Goal: Purchase product/service

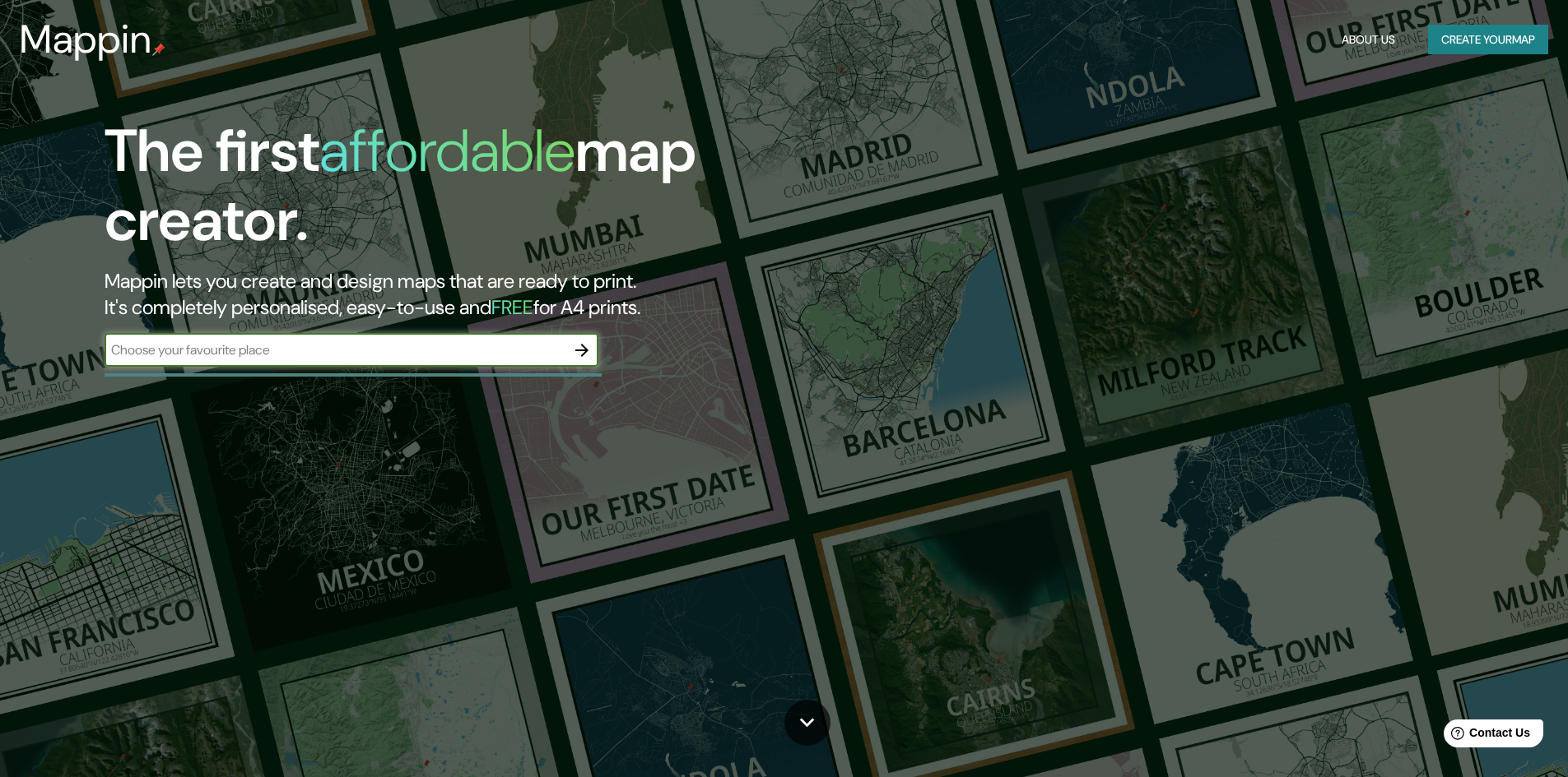
click at [274, 353] on input "text" at bounding box center [335, 350] width 460 height 19
type input "lazkao"
click at [582, 353] on icon "button" at bounding box center [582, 350] width 20 height 20
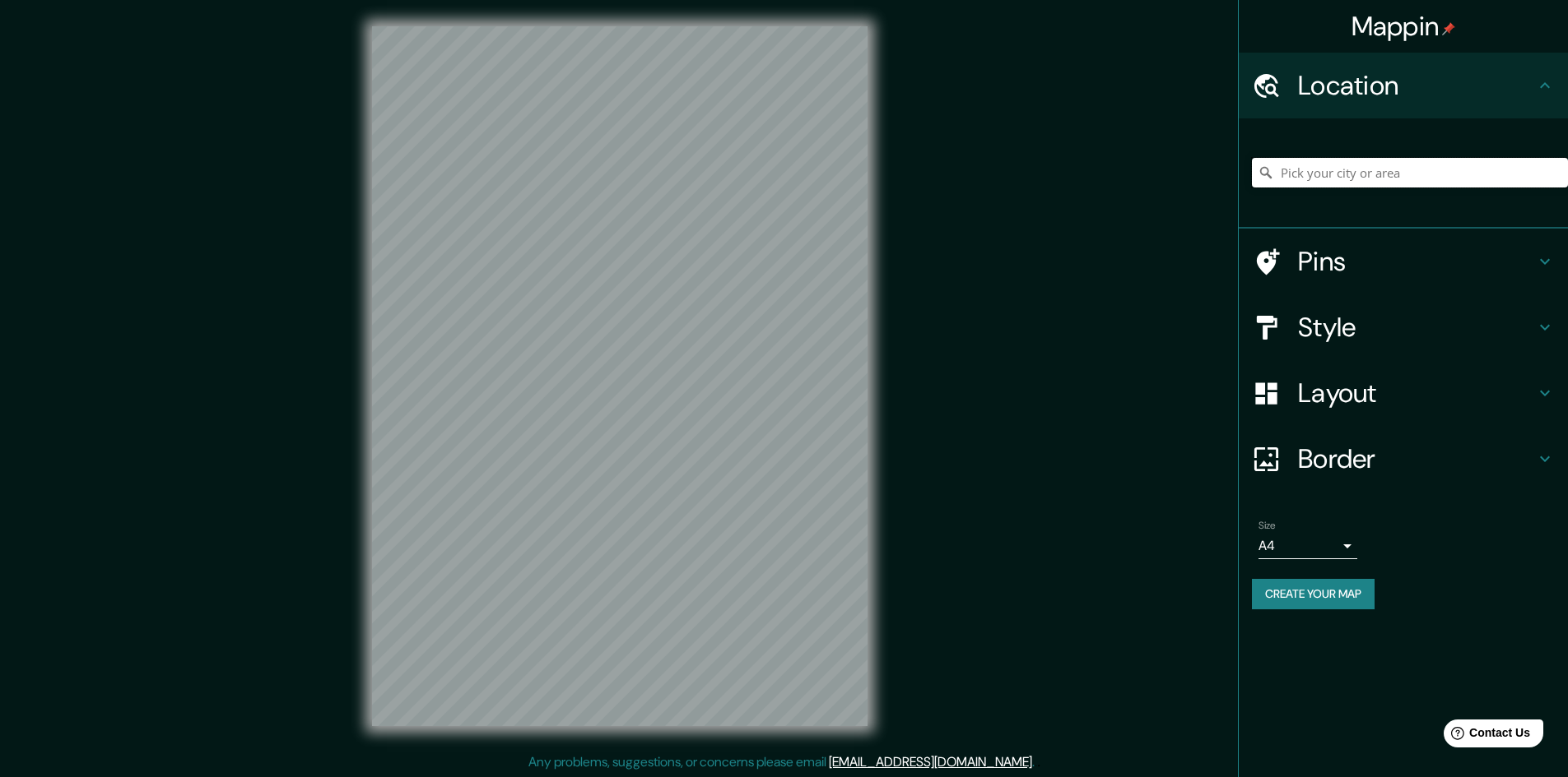
click at [1313, 182] on input "Pick your city or area" at bounding box center [1410, 172] width 316 height 30
click at [1317, 178] on input "lazkao" at bounding box center [1410, 172] width 316 height 30
type input "t"
type input "d"
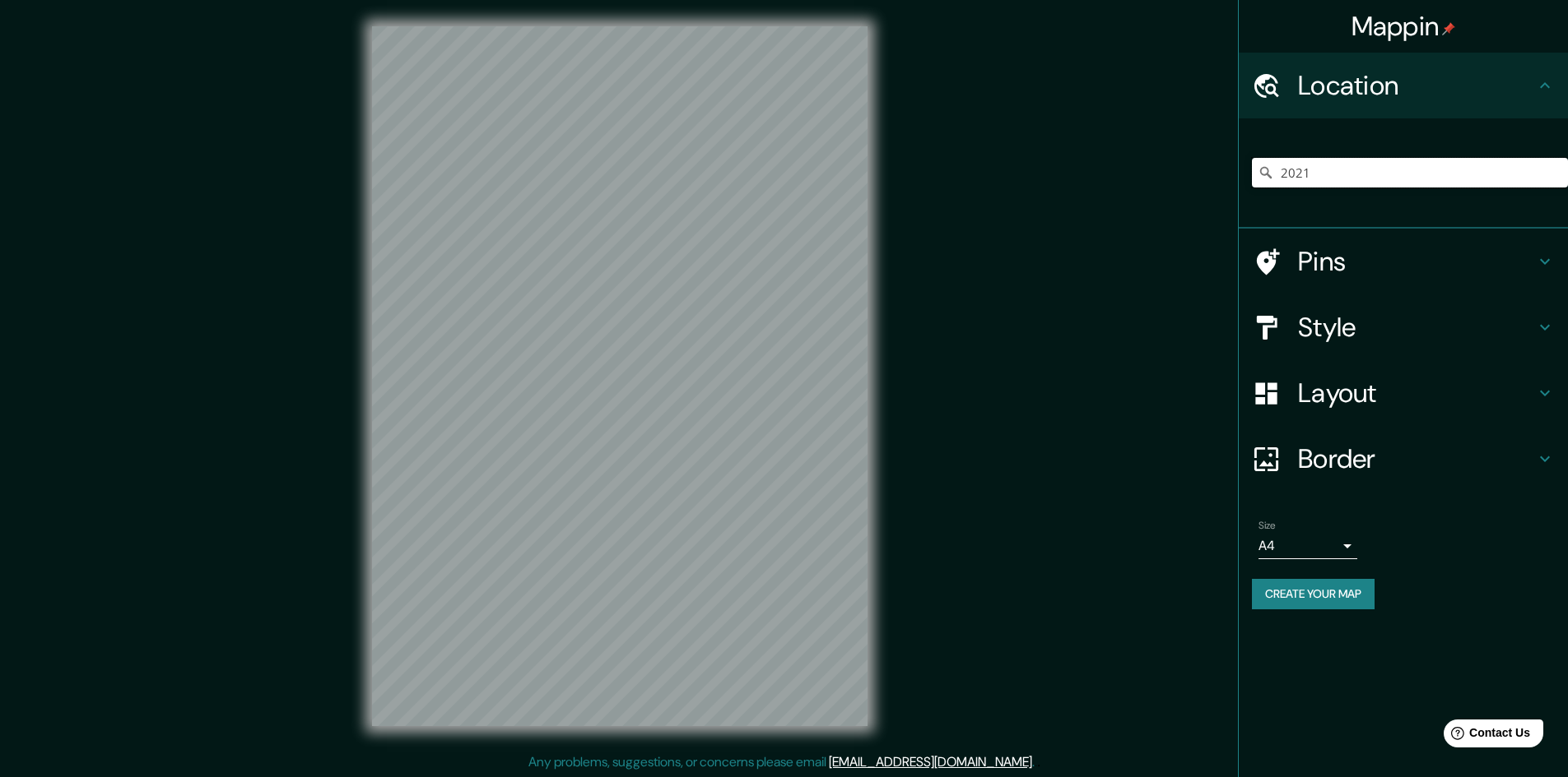
type input "20210"
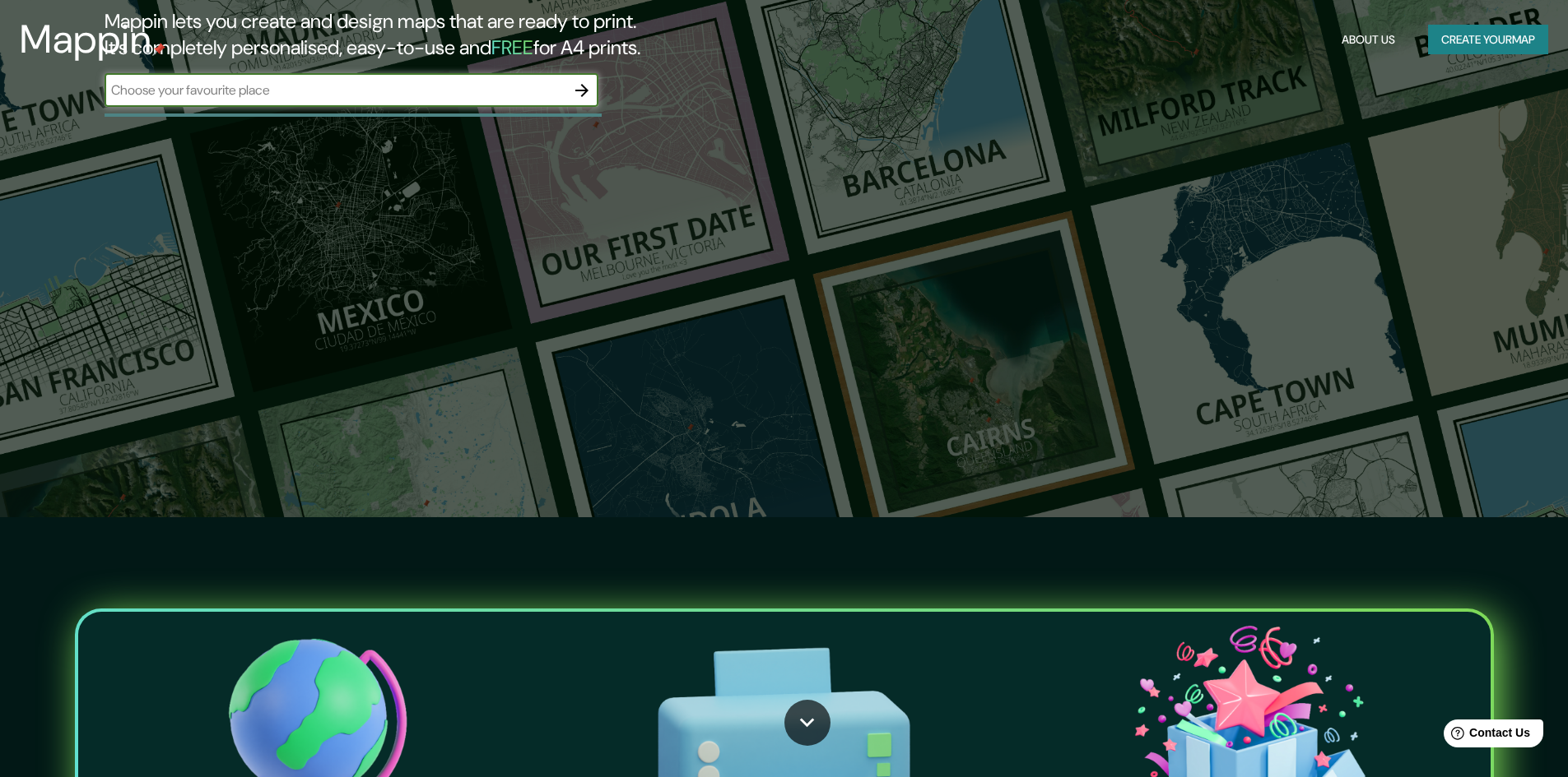
scroll to position [576, 0]
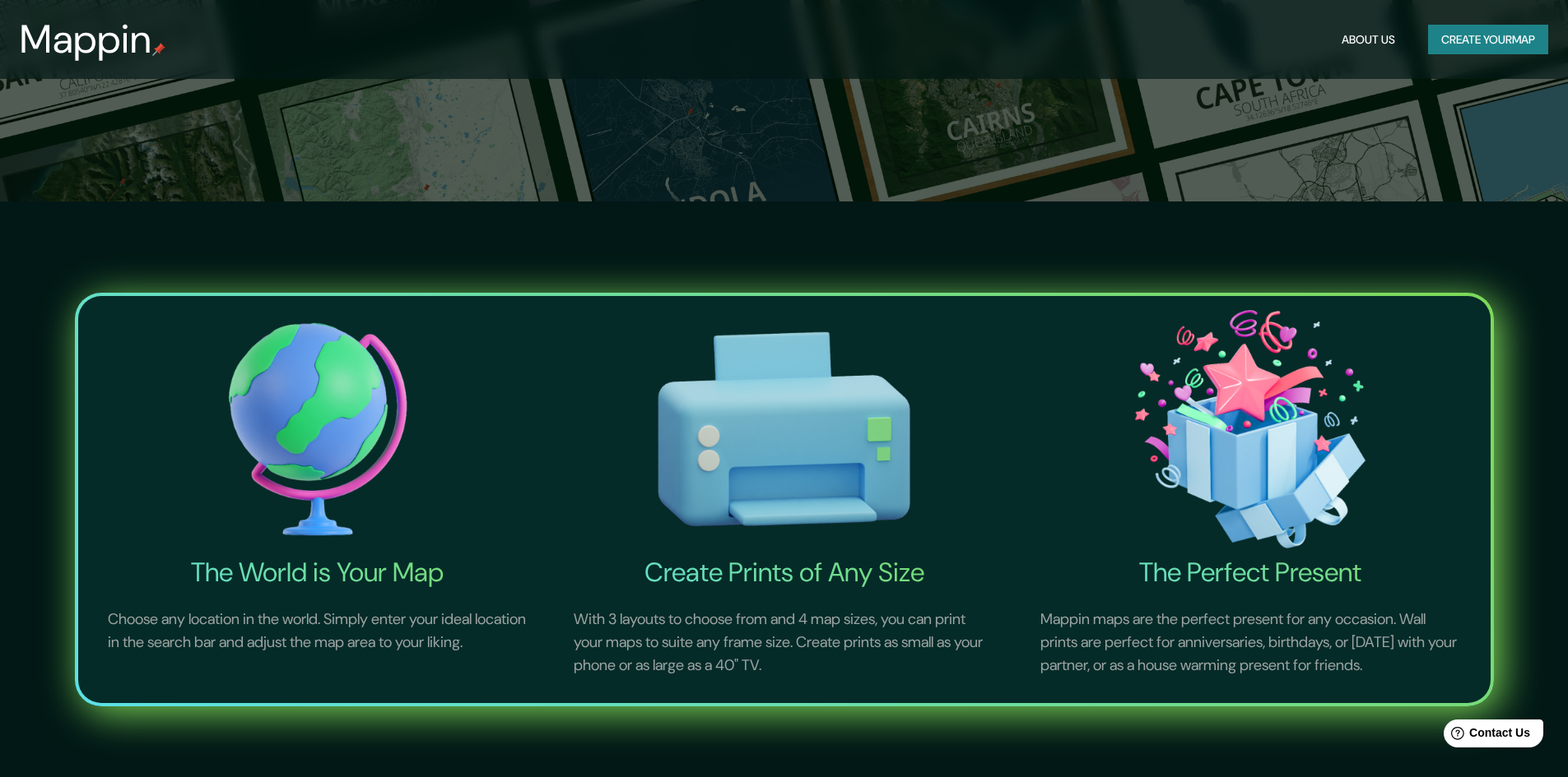
click at [1345, 42] on button "About Us" at bounding box center [1368, 40] width 66 height 31
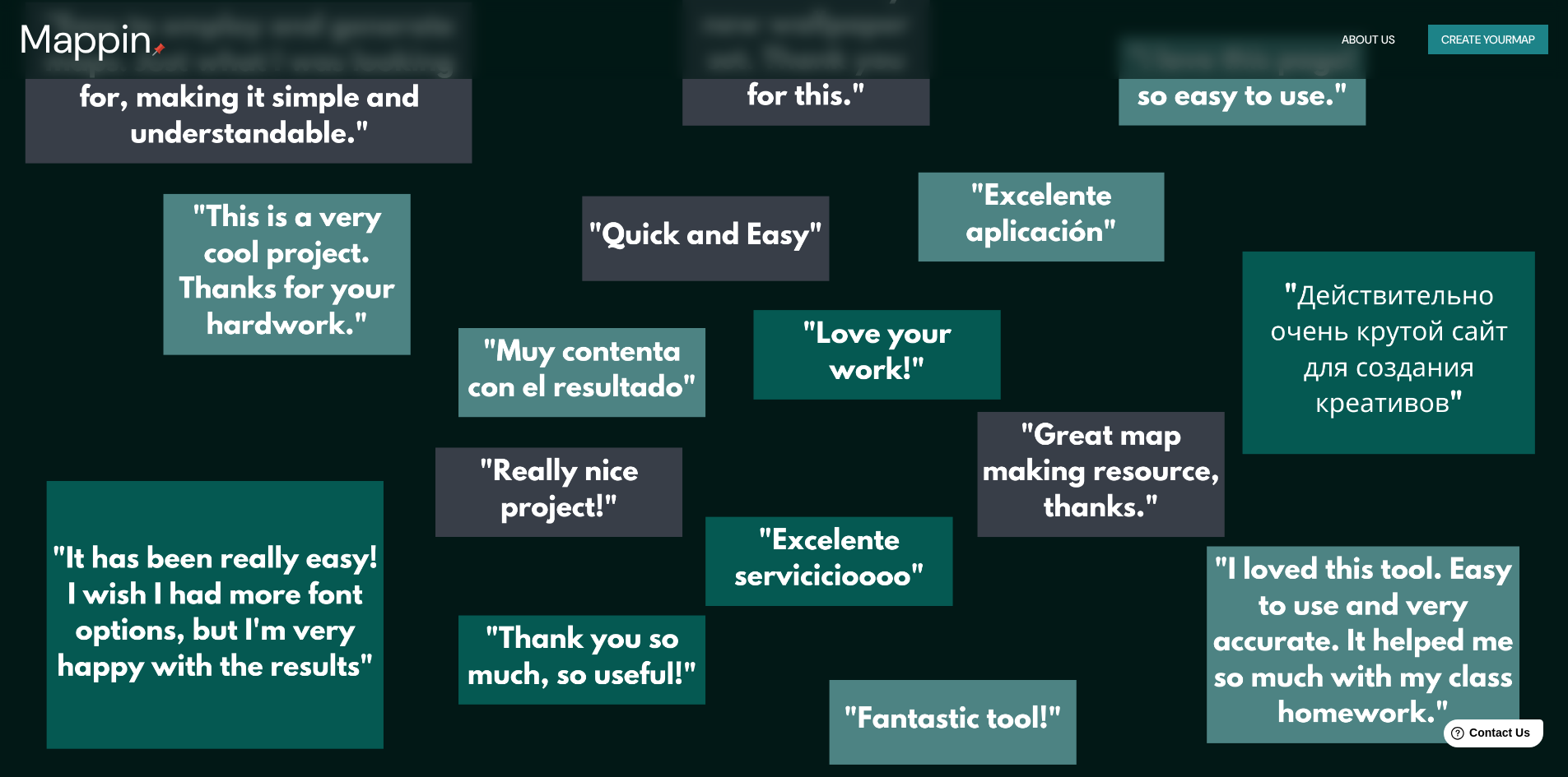
scroll to position [2799, 0]
